Goal: Transaction & Acquisition: Register for event/course

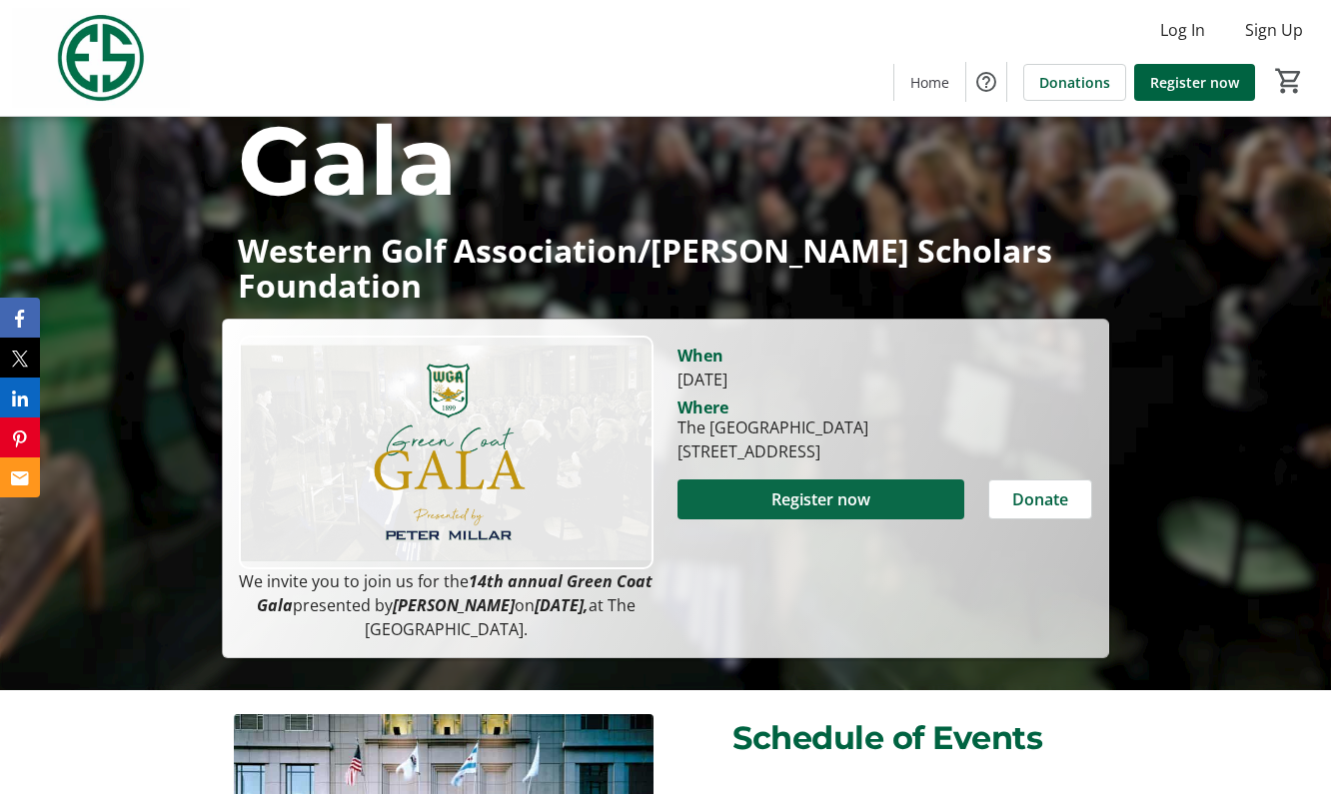
scroll to position [178, 0]
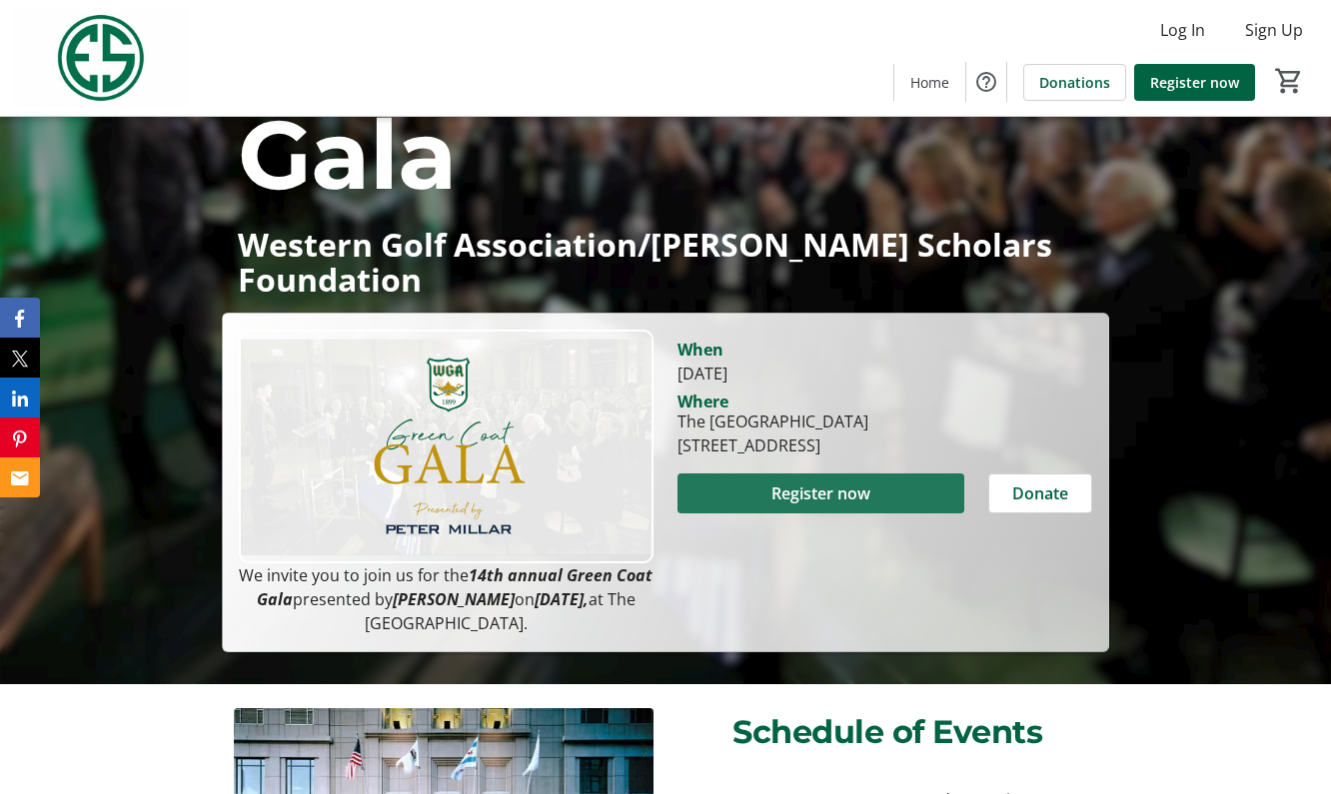
click at [812, 482] on span "Register now" at bounding box center [820, 494] width 99 height 24
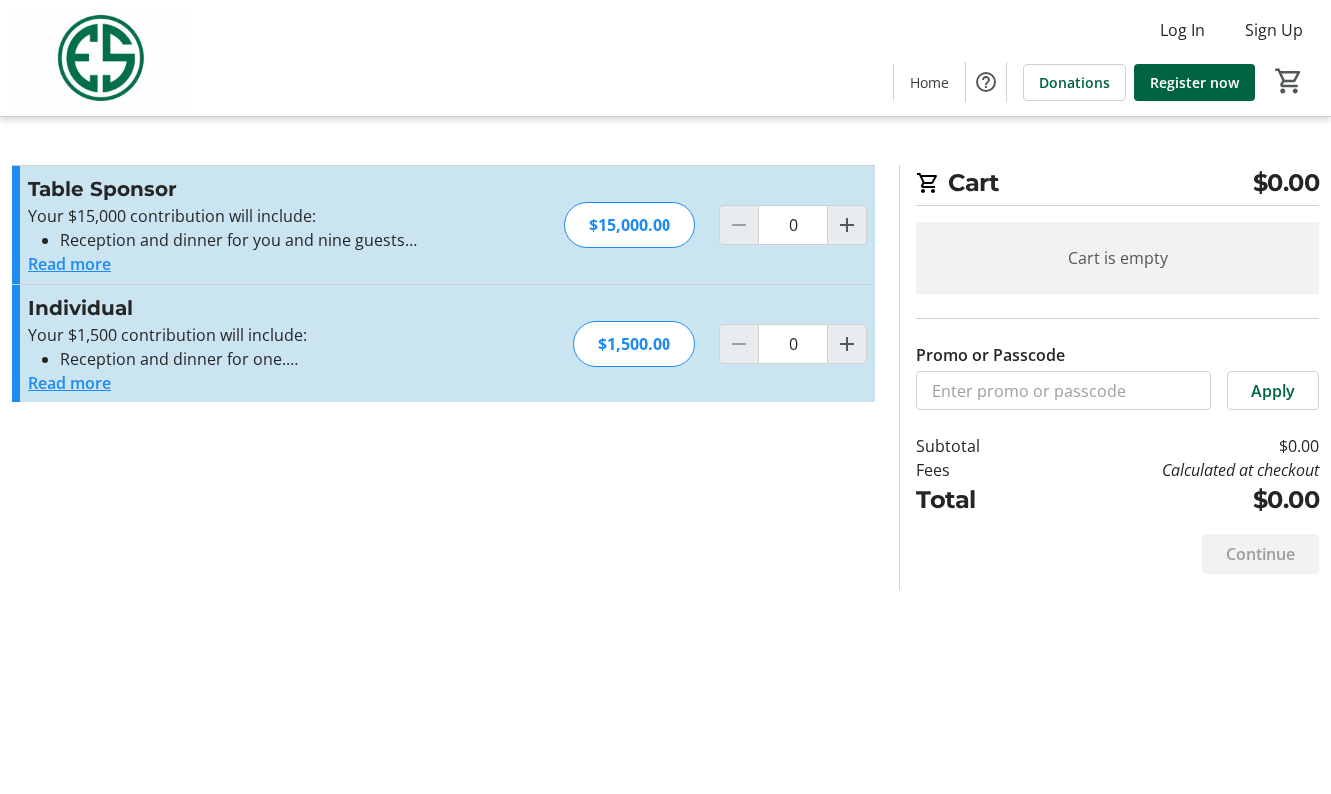
click at [62, 378] on button "Read more" at bounding box center [69, 383] width 83 height 24
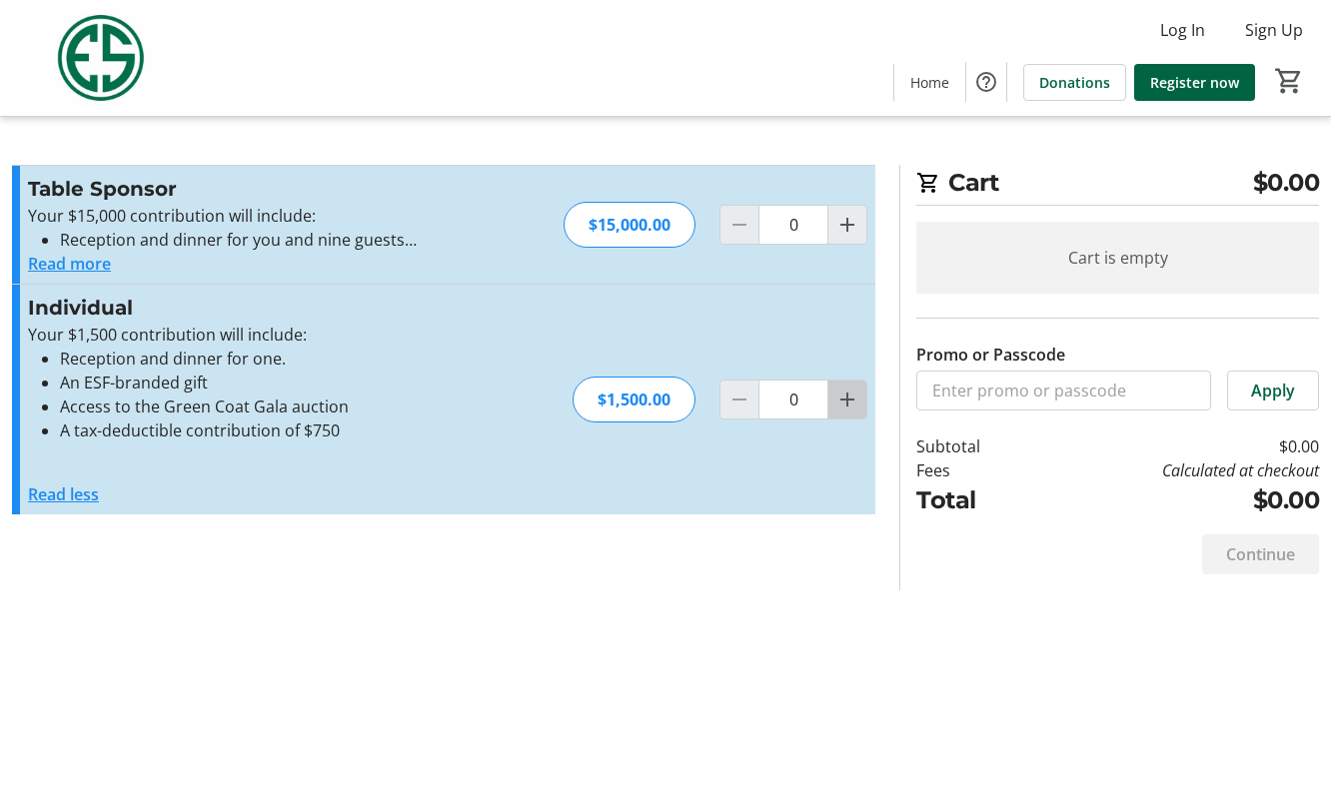
click at [842, 400] on mat-icon "Increment by one" at bounding box center [847, 400] width 24 height 24
type input "1"
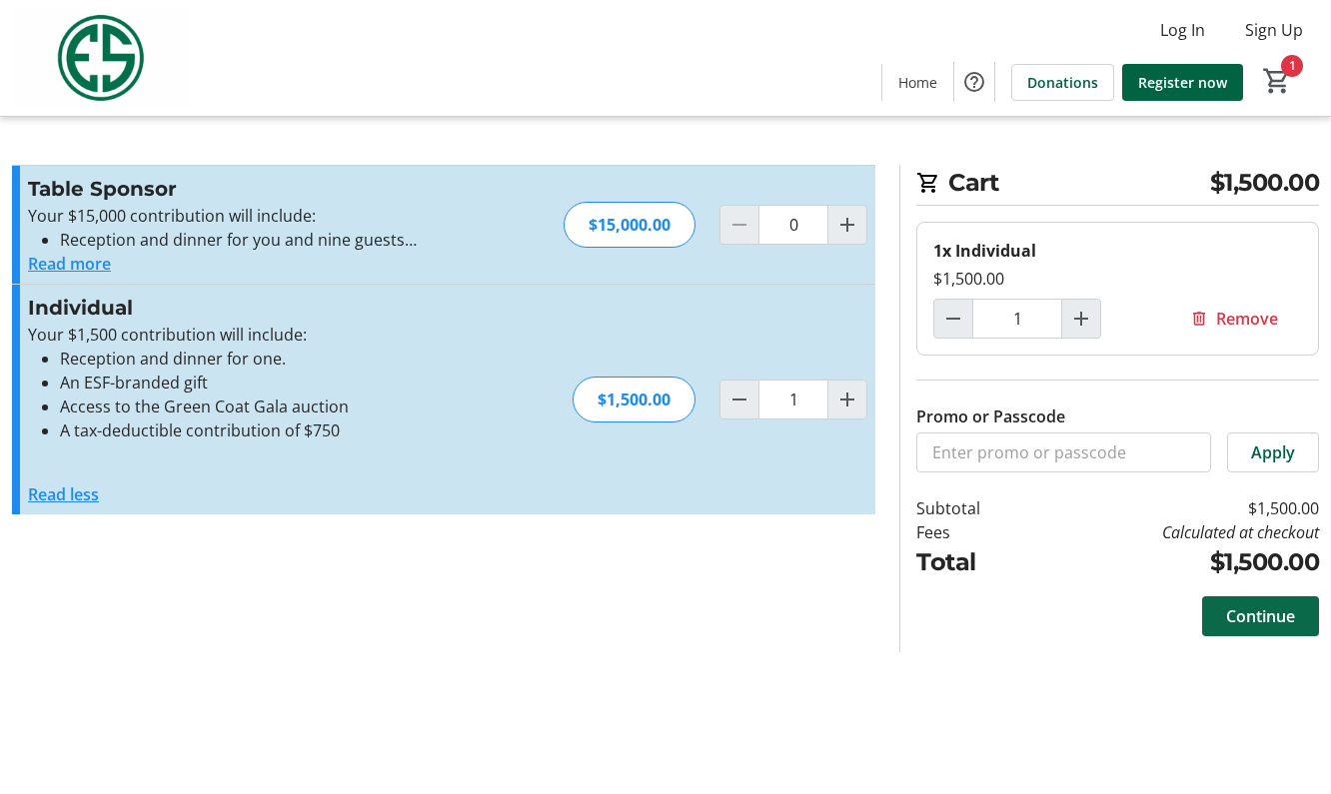
click at [1265, 606] on span "Continue" at bounding box center [1260, 616] width 69 height 24
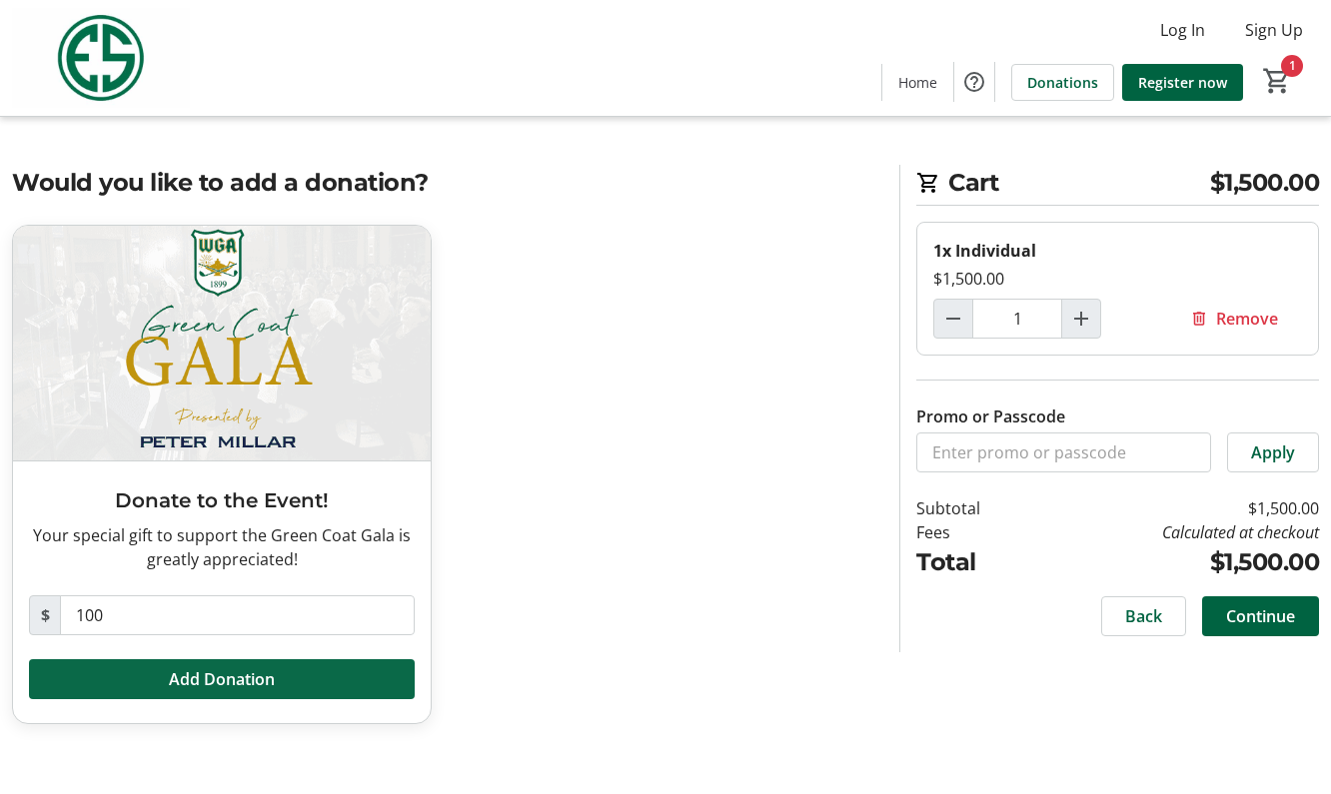
click at [249, 681] on span "Add Donation" at bounding box center [222, 679] width 106 height 24
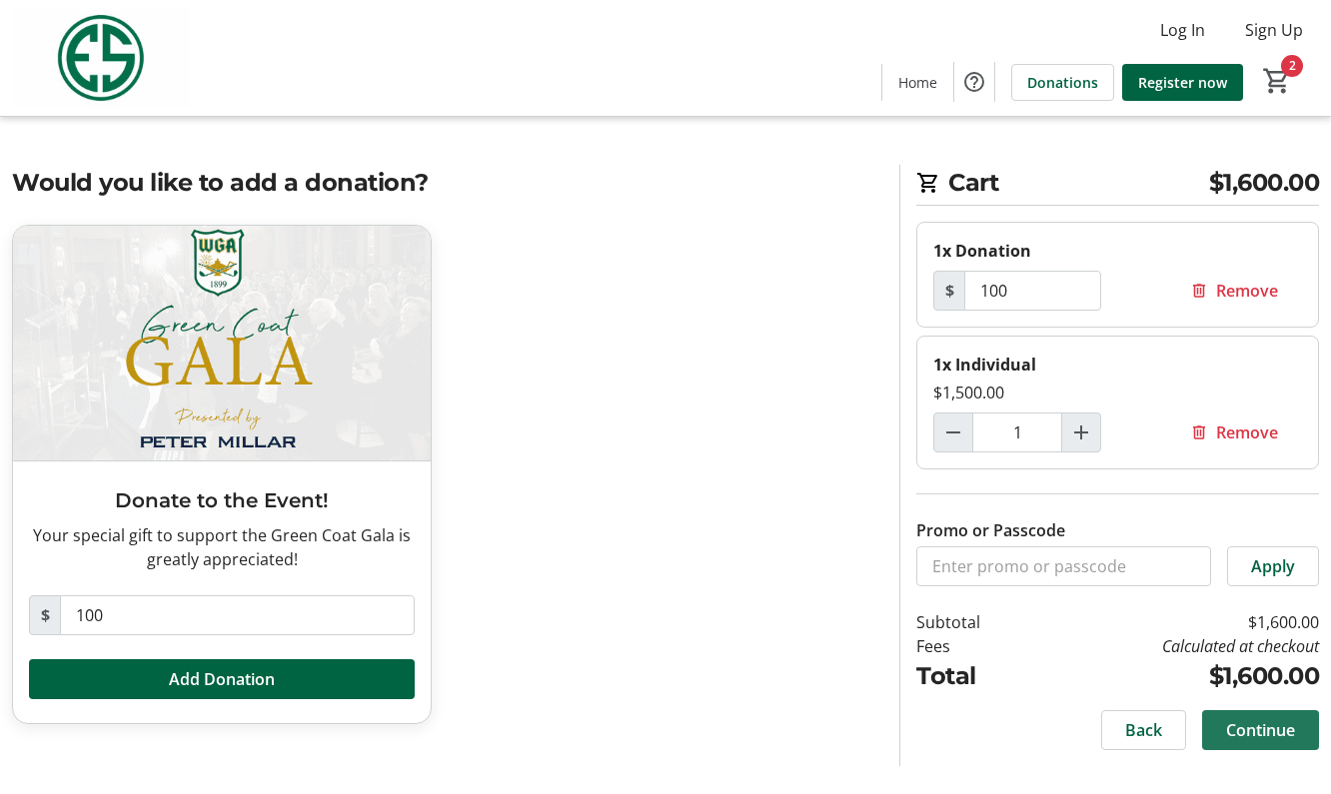
click at [1257, 732] on span "Continue" at bounding box center [1260, 730] width 69 height 24
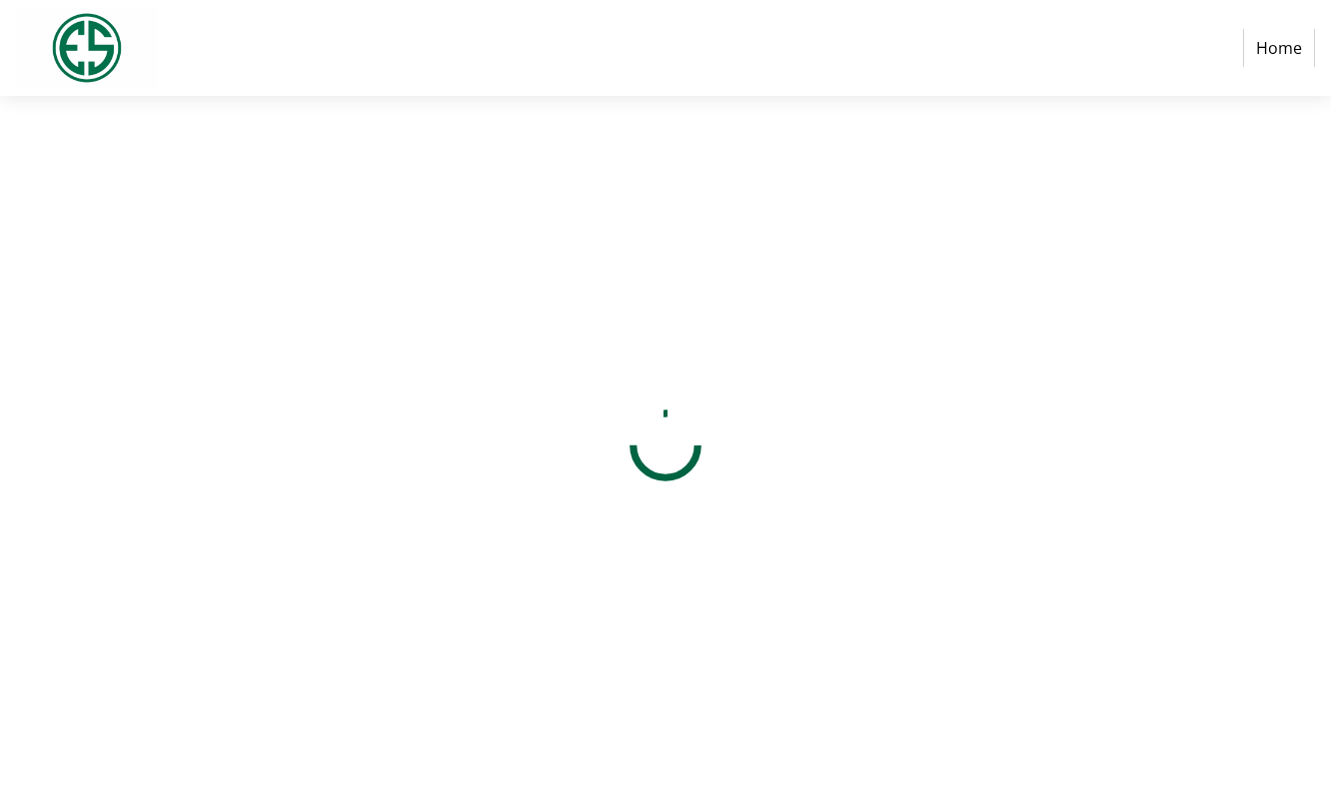
select select "US"
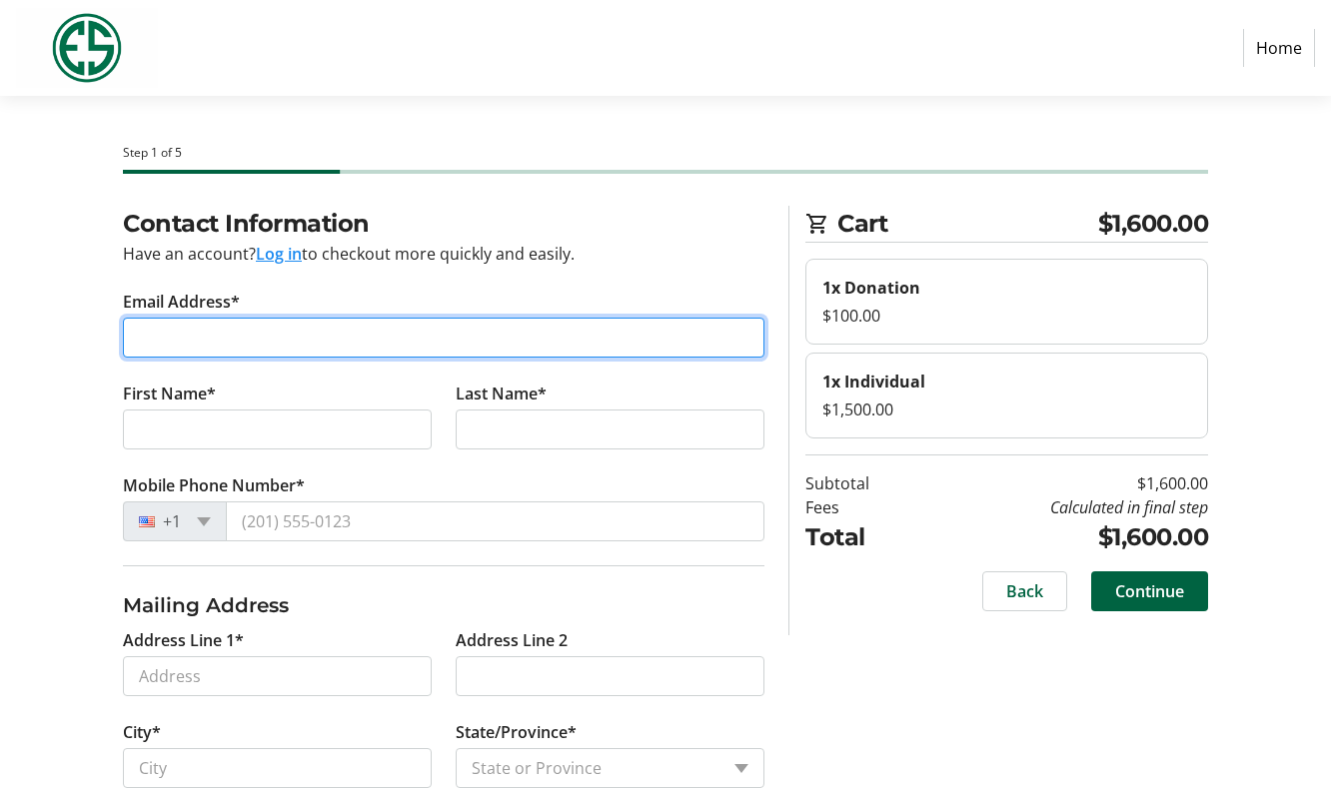
click at [336, 331] on input "Email Address*" at bounding box center [443, 338] width 641 height 40
type input "[EMAIL_ADDRESS][DOMAIN_NAME]"
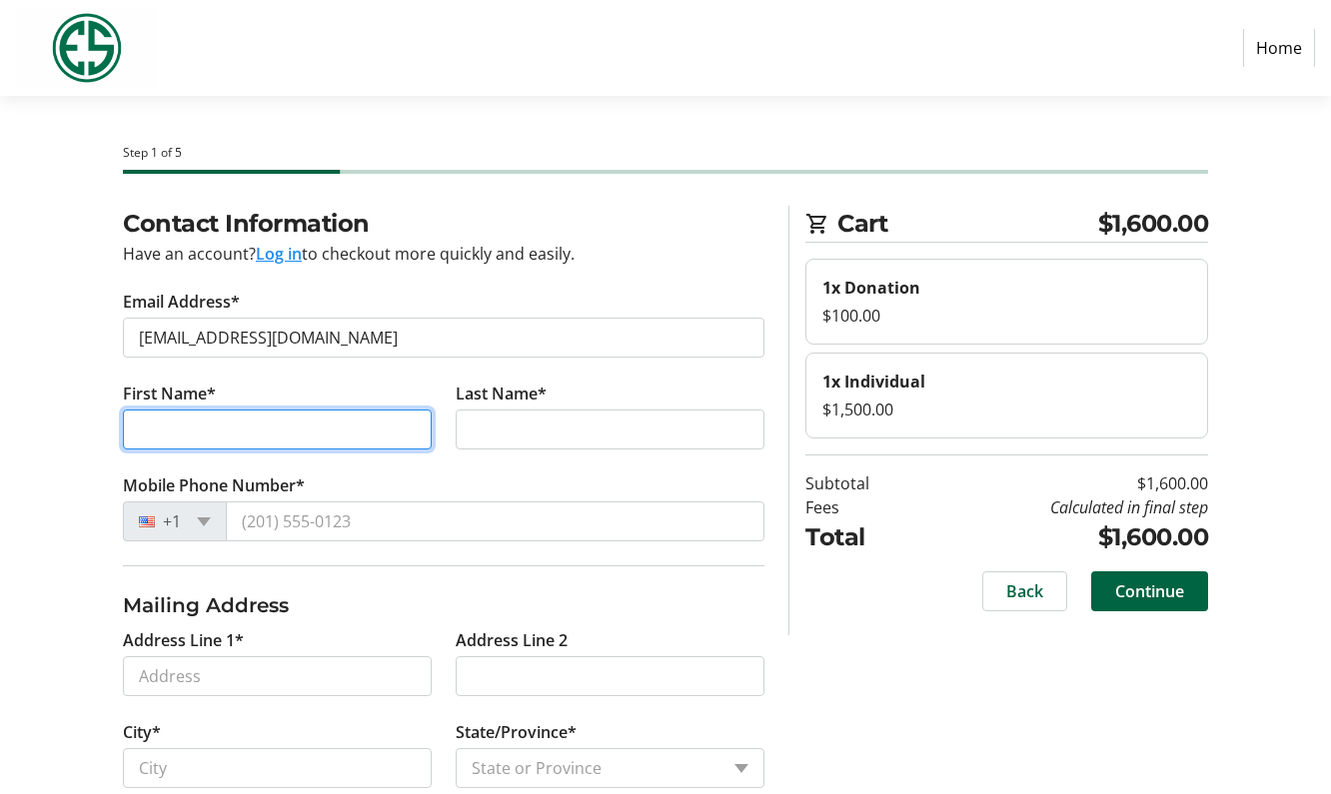
type input "[PERSON_NAME]"
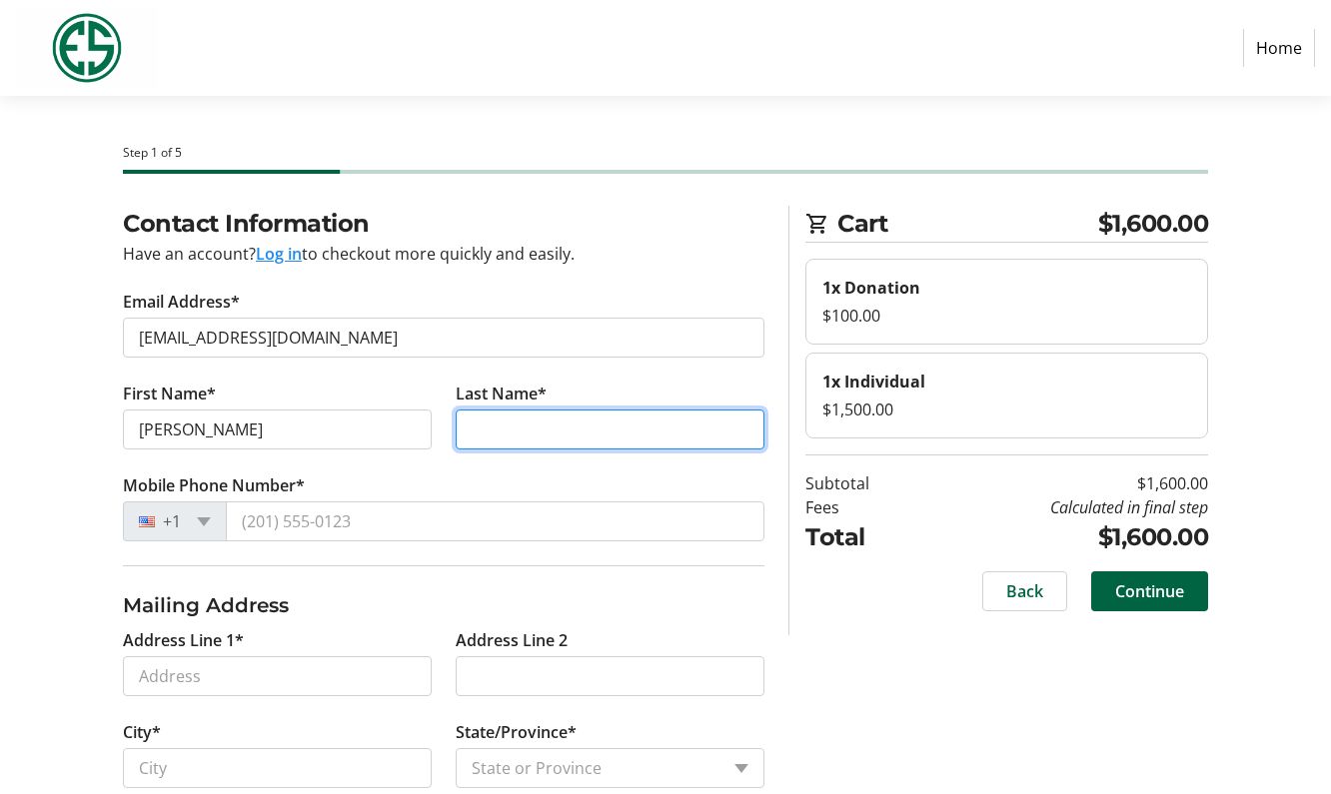
type input "[PERSON_NAME]"
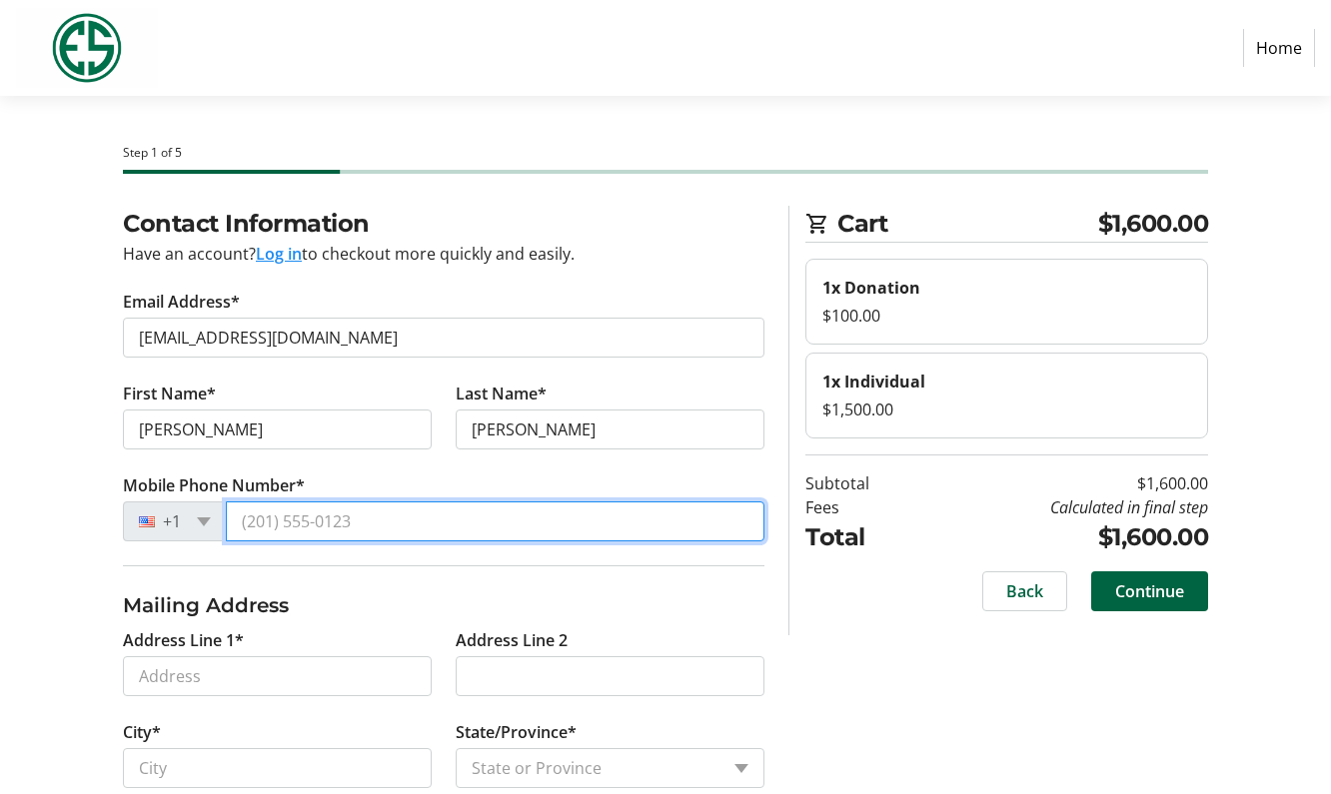
type input "[PHONE_NUMBER]"
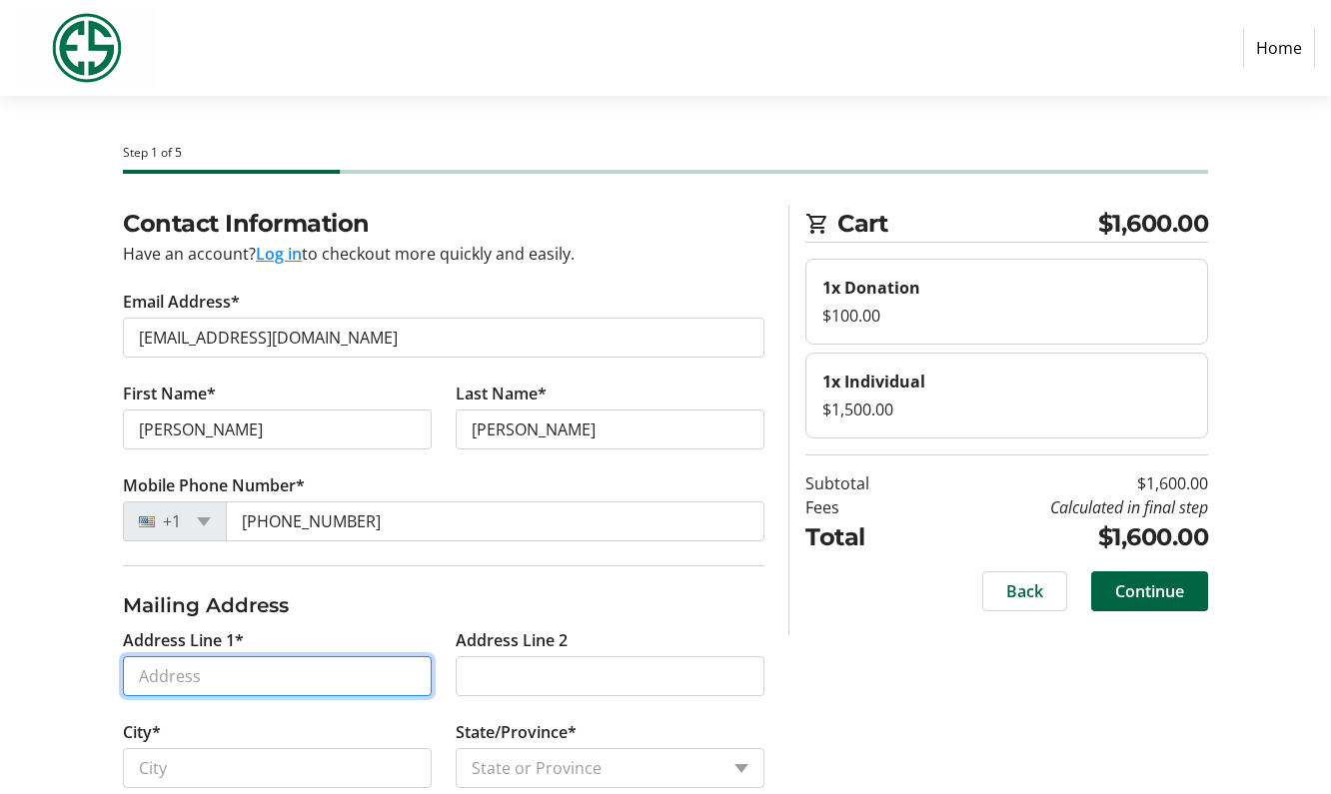
type input "[STREET_ADDRESS][PERSON_NAME]"
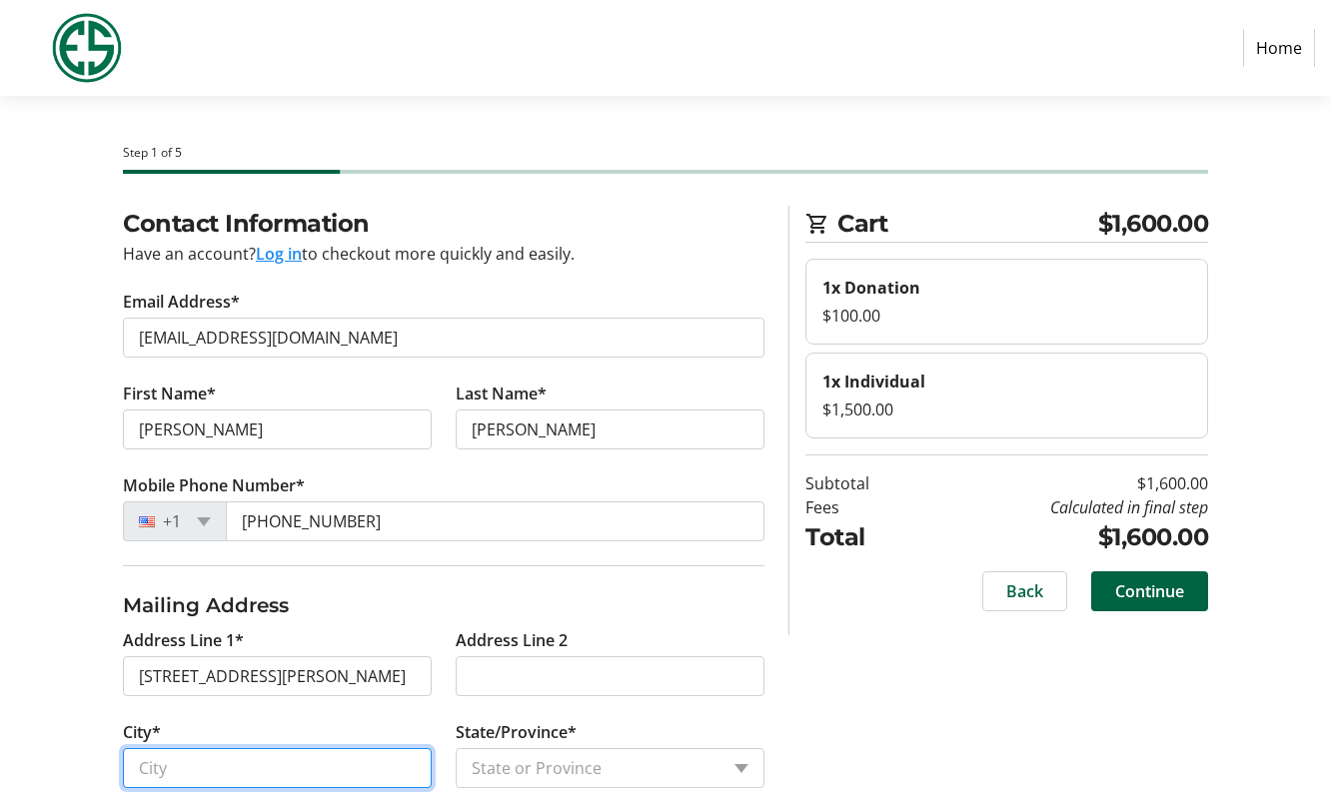
type input "[GEOGRAPHIC_DATA]"
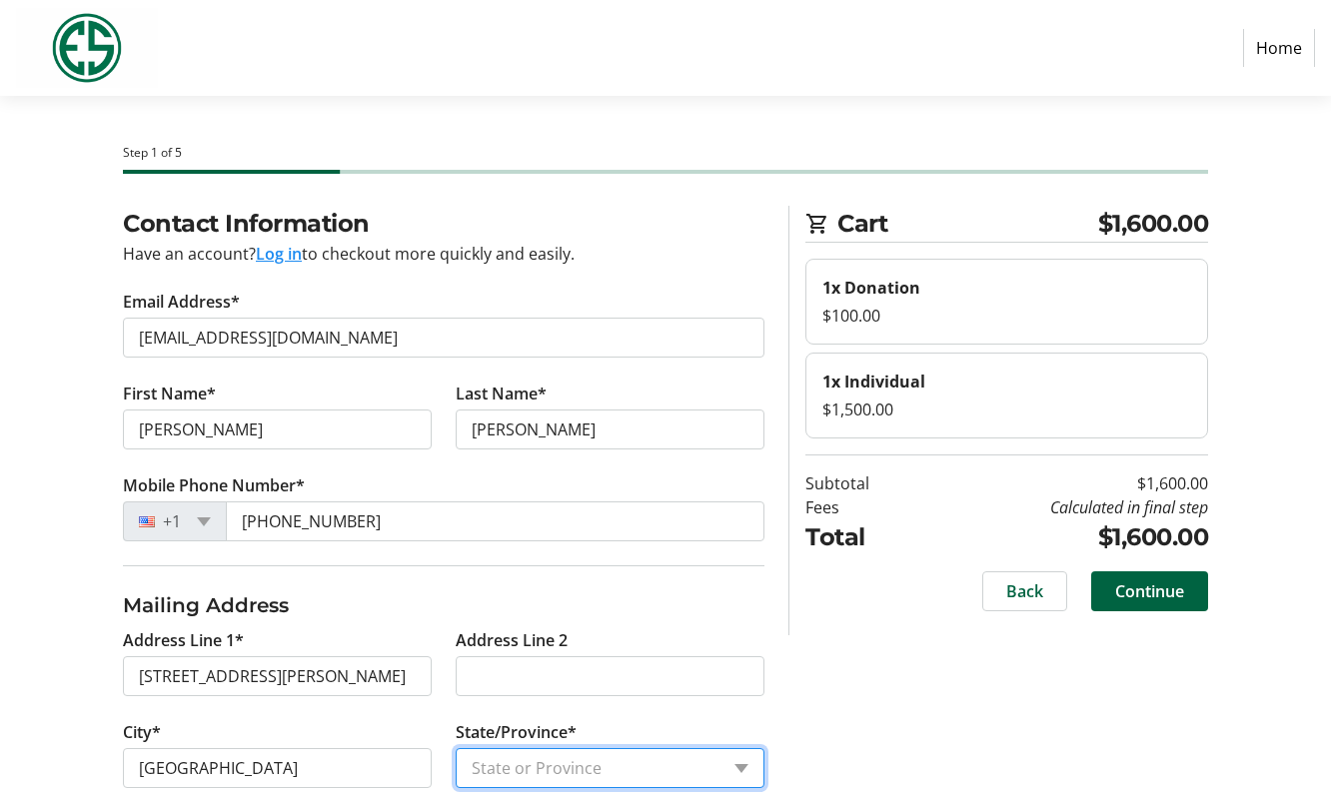
select select "CA"
type input "94303"
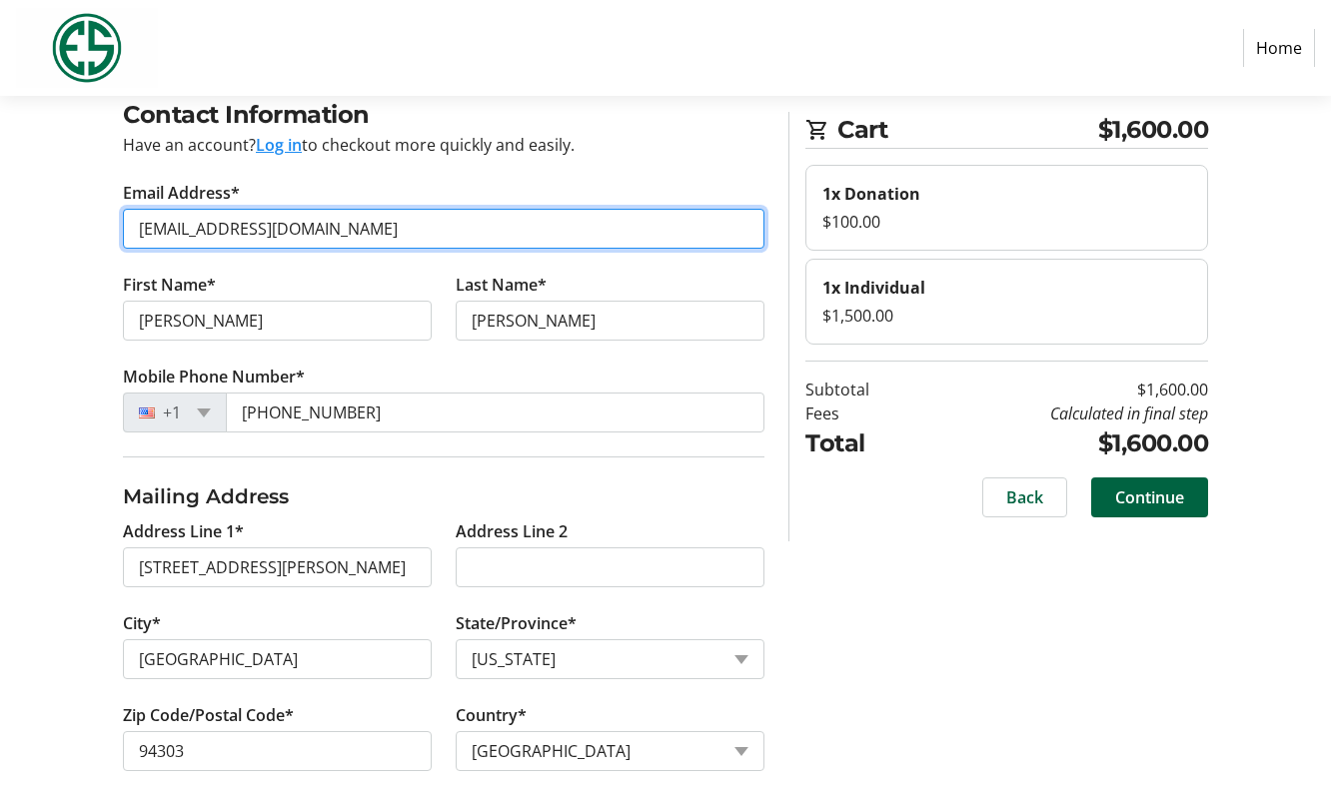
scroll to position [134, 0]
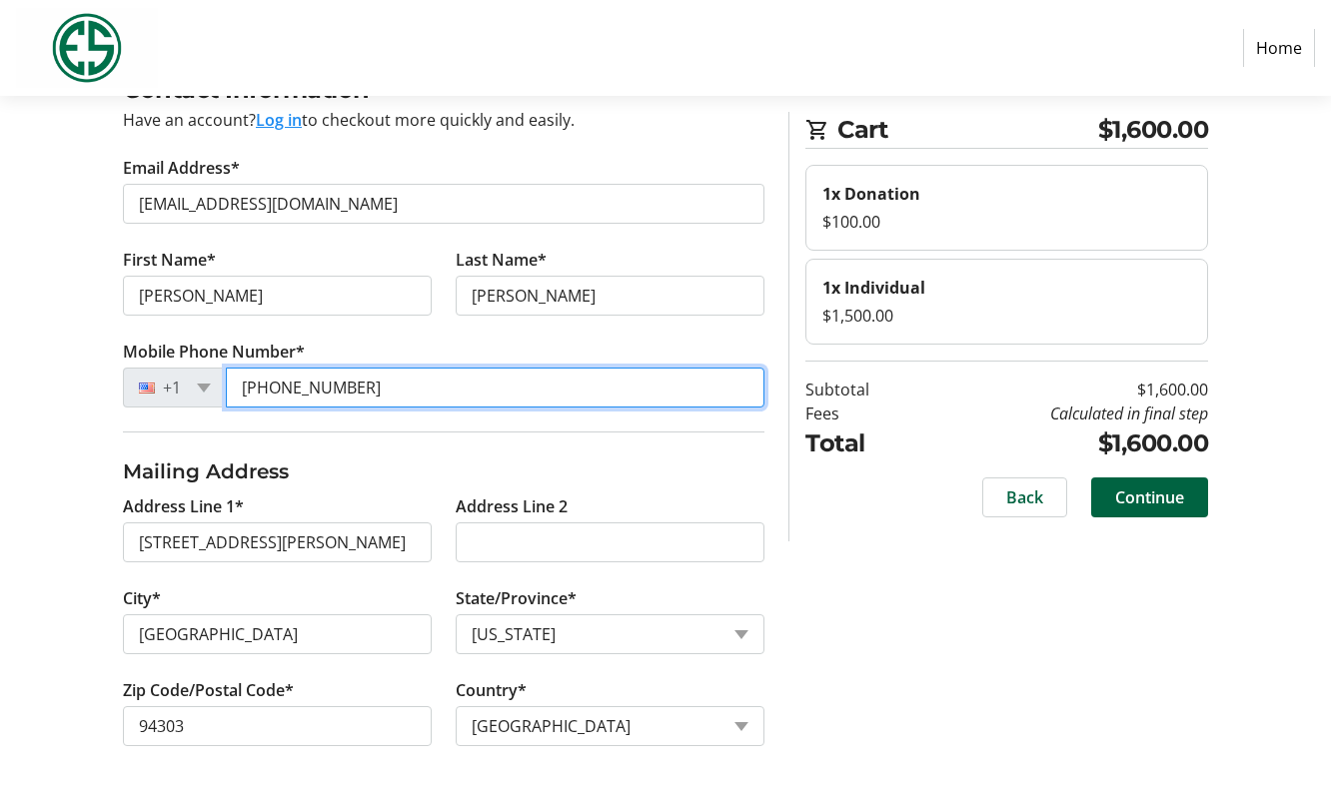
click at [402, 391] on input "[PHONE_NUMBER]" at bounding box center [495, 388] width 539 height 40
type input "[PHONE_NUMBER]"
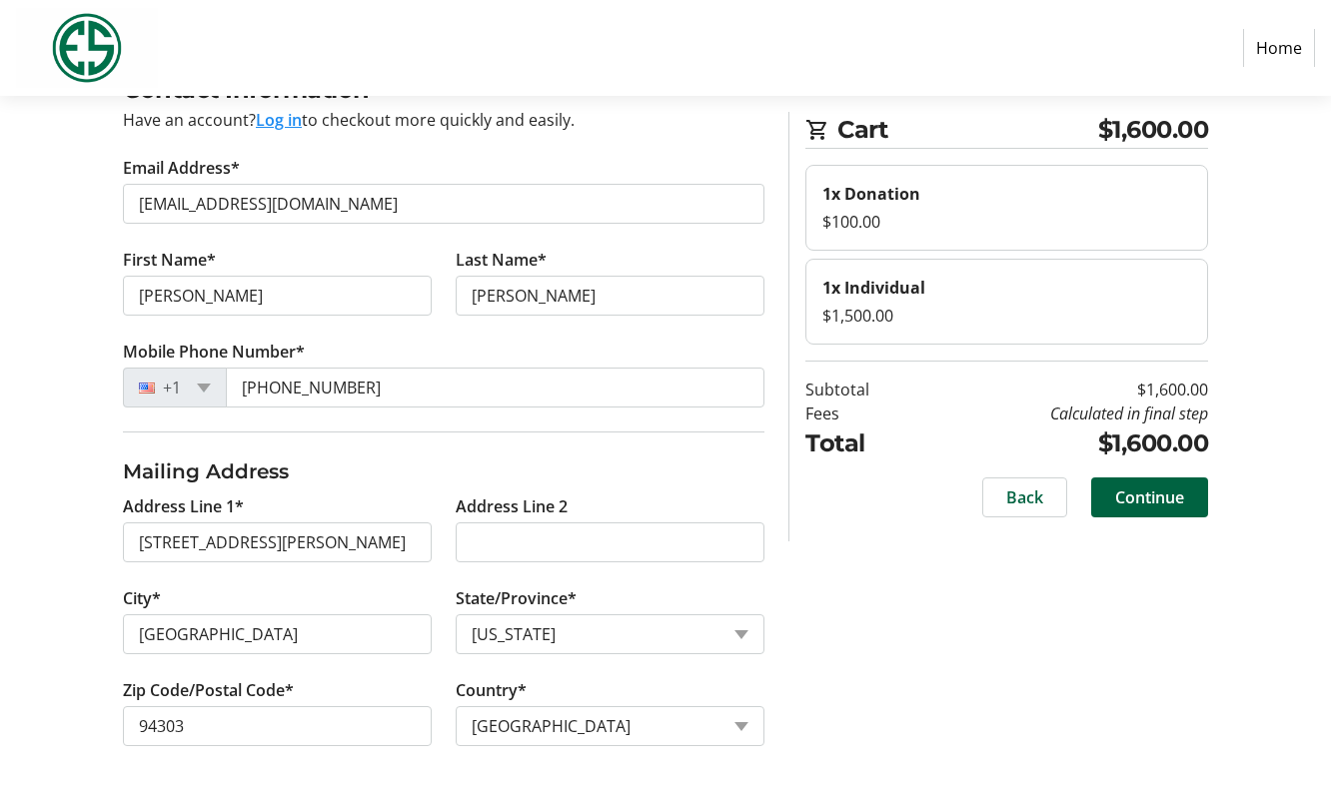
click at [876, 601] on div "Contact Information Have an account? Log in to checkout more quickly and easily…" at bounding box center [665, 433] width 1331 height 722
click at [1158, 501] on span "Continue" at bounding box center [1149, 498] width 69 height 24
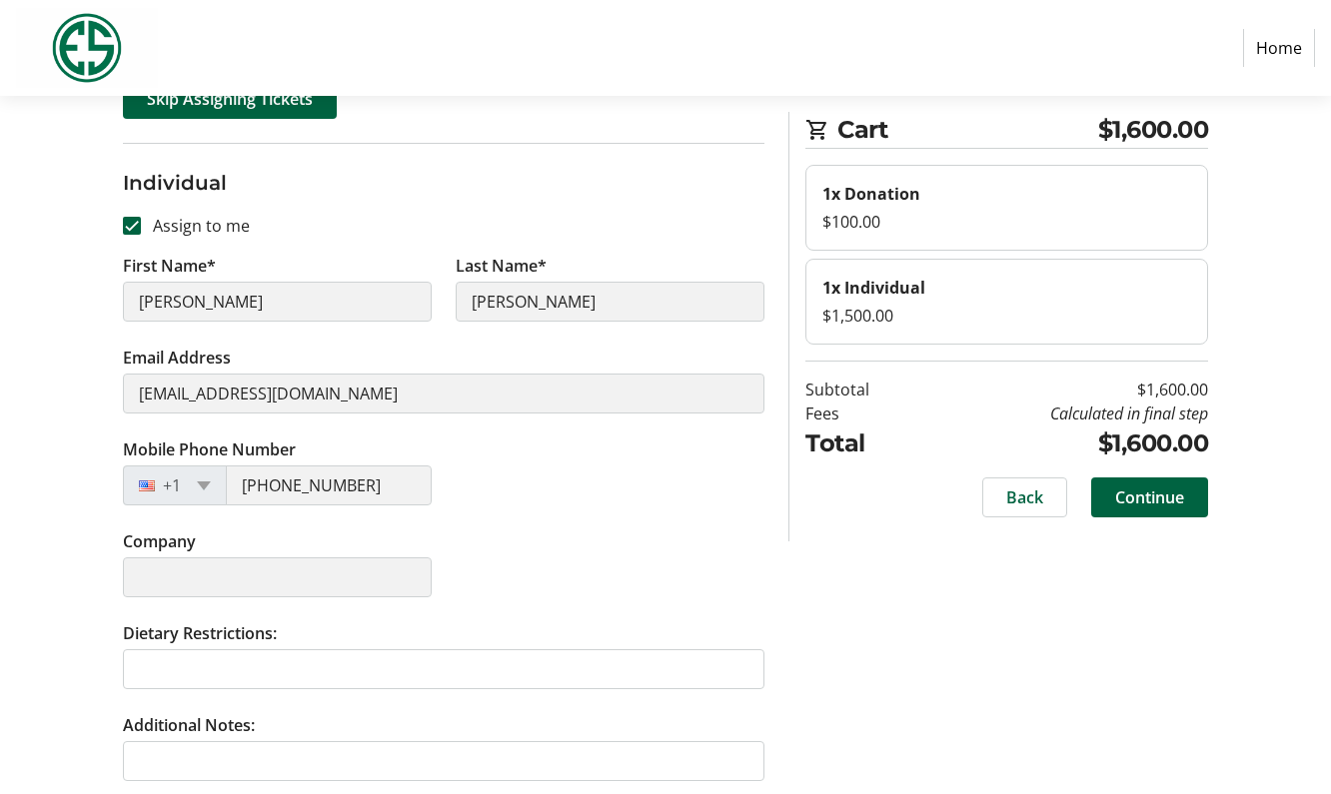
scroll to position [254, 0]
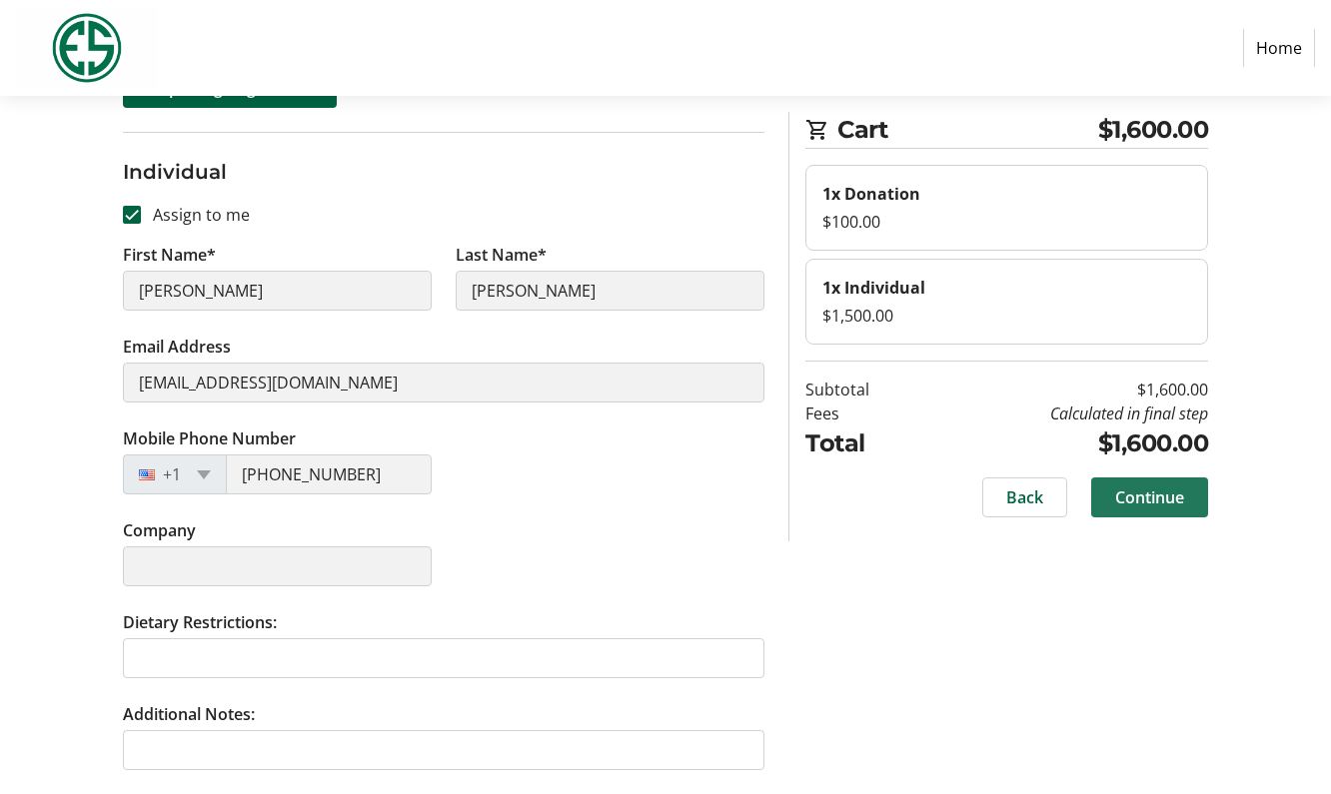
click at [1122, 502] on span "Continue" at bounding box center [1149, 498] width 69 height 24
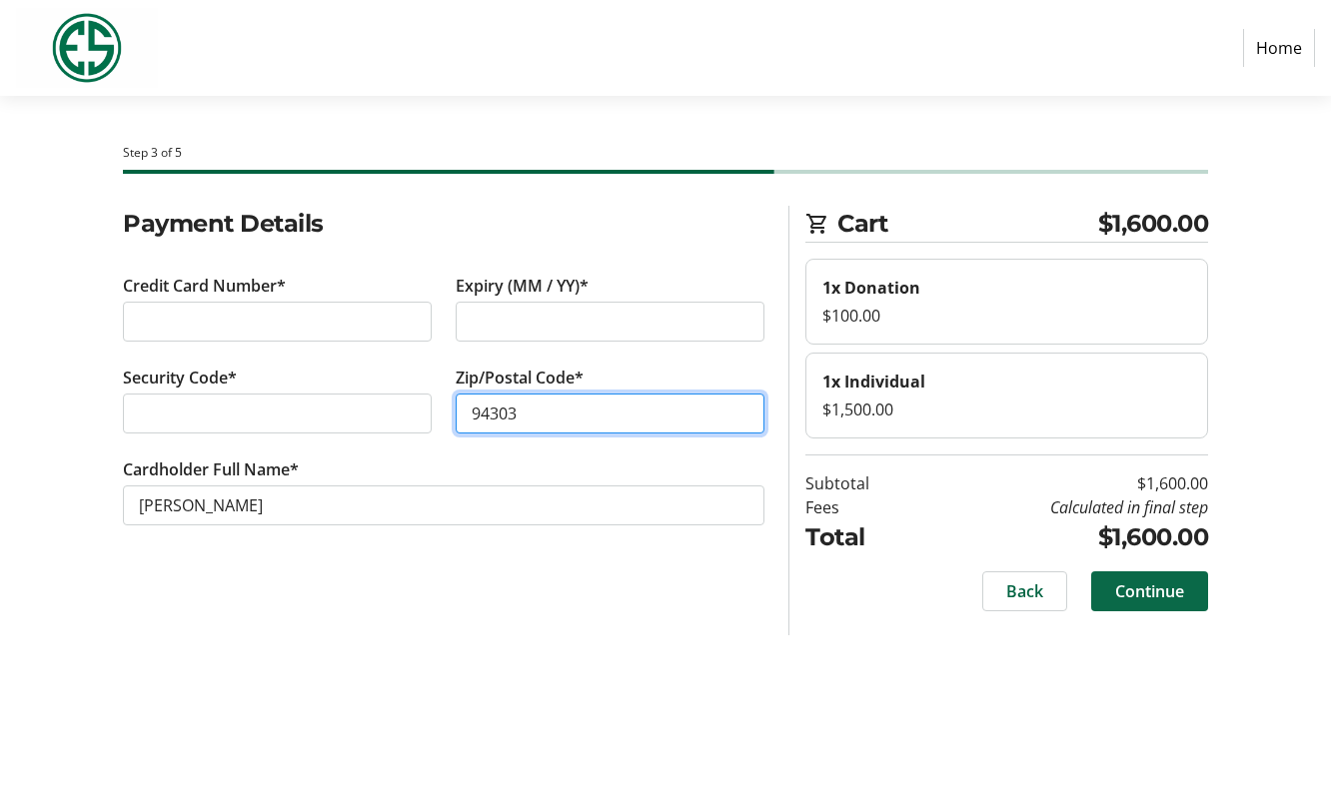
type input "94303"
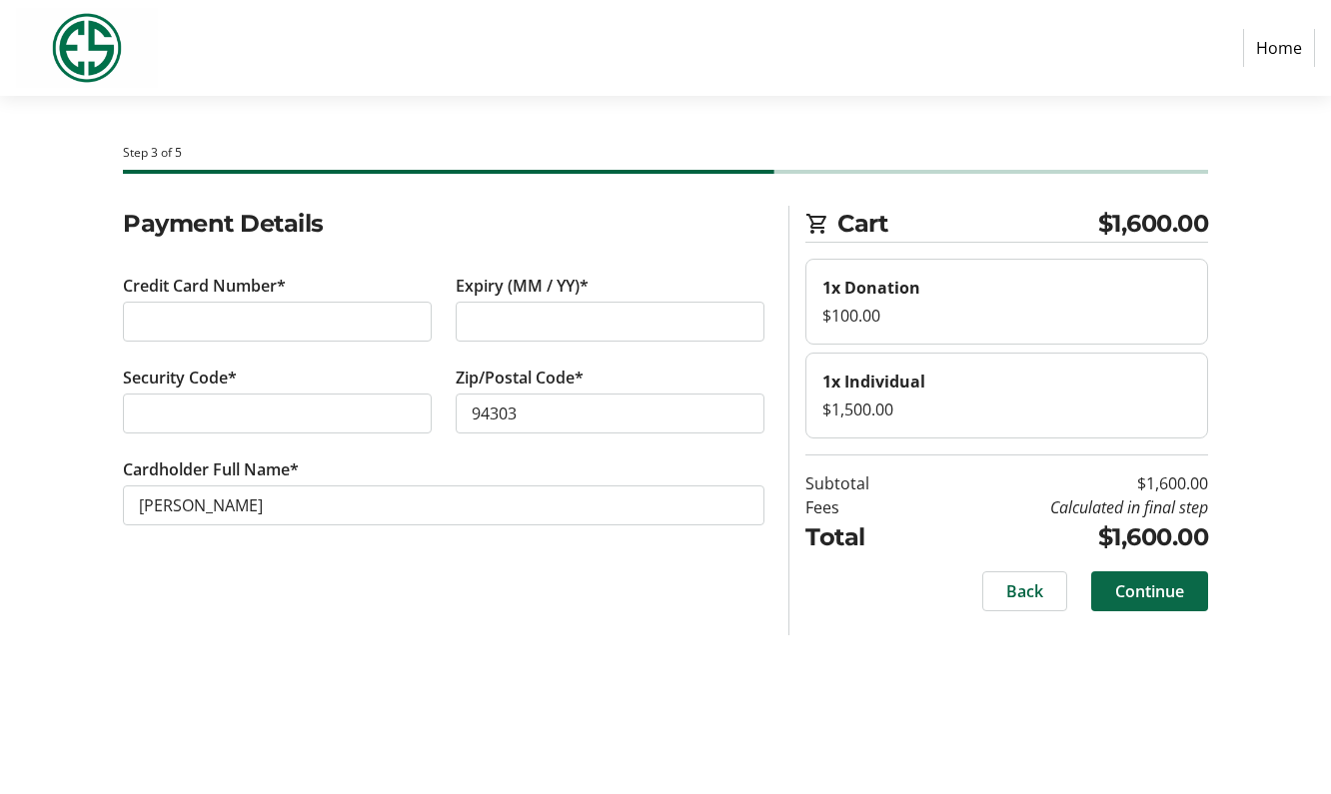
click at [1115, 593] on span "Continue" at bounding box center [1149, 592] width 69 height 24
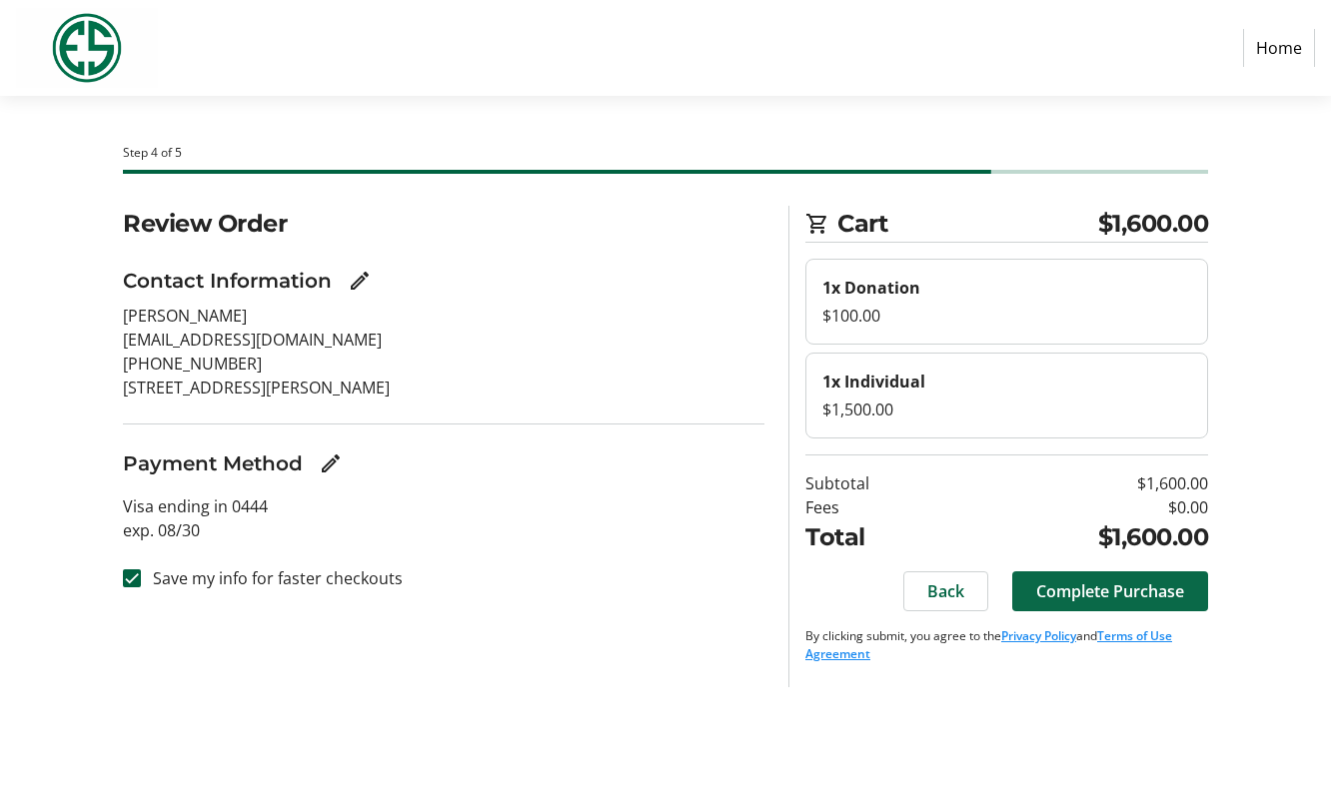
click at [1151, 593] on span "Complete Purchase" at bounding box center [1110, 592] width 148 height 24
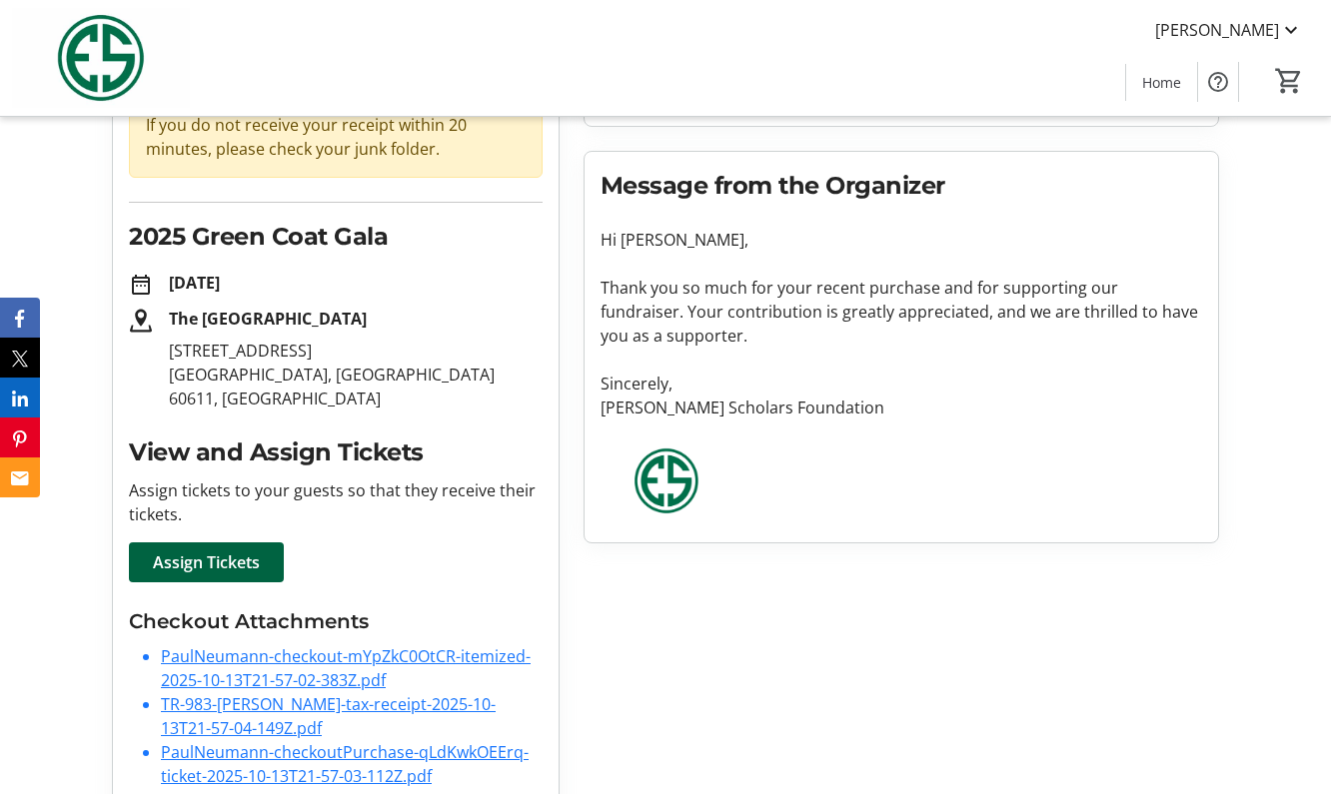
scroll to position [256, 0]
